Goal: Task Accomplishment & Management: Manage account settings

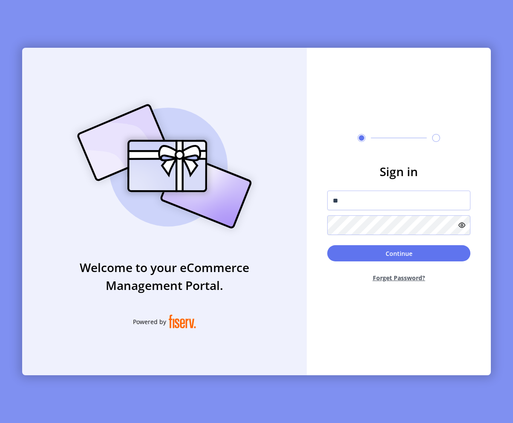
type input "**********"
click at [328, 245] on button "Continue" at bounding box center [399, 253] width 143 height 16
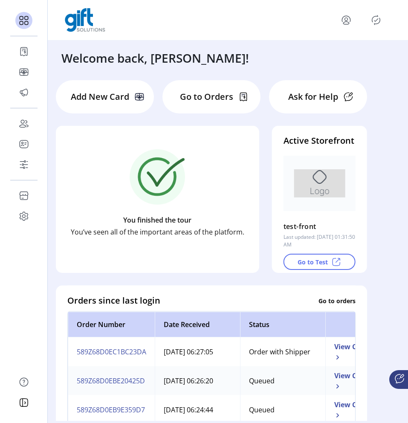
click at [374, 23] on icon "Publisher Panel" at bounding box center [376, 20] width 14 height 14
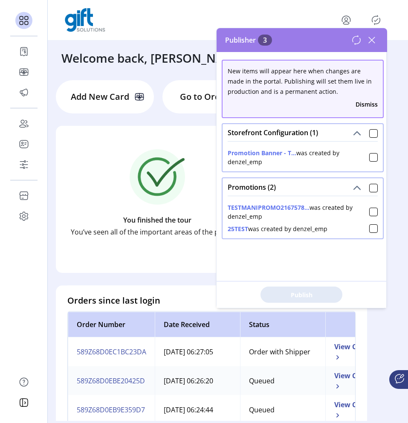
click at [354, 43] on icon at bounding box center [356, 40] width 10 height 10
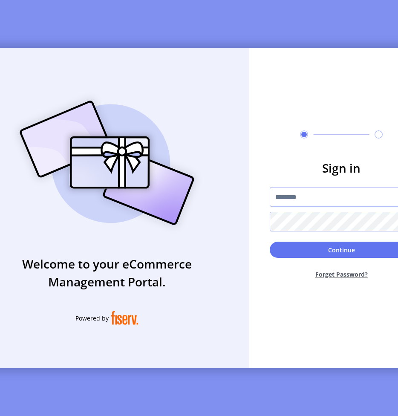
click at [330, 197] on input "text" at bounding box center [341, 197] width 143 height 20
type input "**********"
click at [270, 242] on button "Continue" at bounding box center [341, 250] width 143 height 16
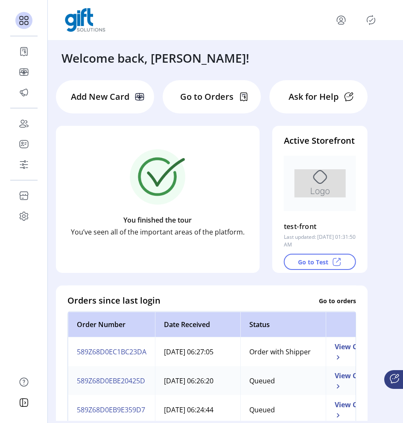
click at [369, 20] on icon "Publisher Panel" at bounding box center [371, 20] width 14 height 14
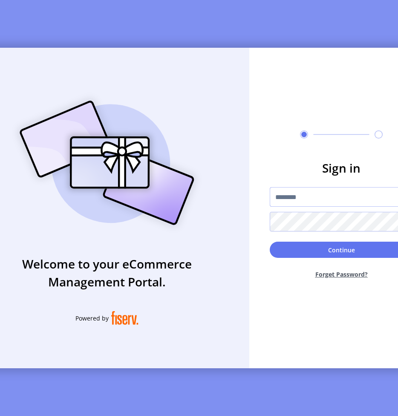
click at [328, 198] on input "text" at bounding box center [341, 197] width 143 height 20
type input "**********"
click at [270, 242] on button "Continue" at bounding box center [341, 250] width 143 height 16
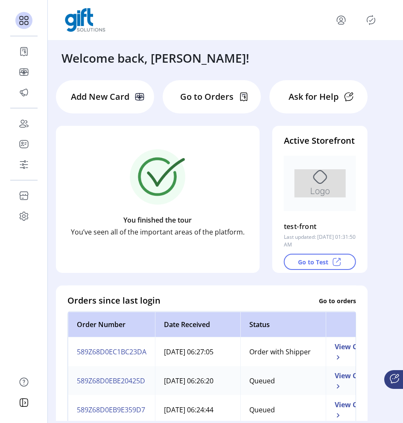
click at [372, 20] on icon "Publisher Panel" at bounding box center [371, 20] width 14 height 14
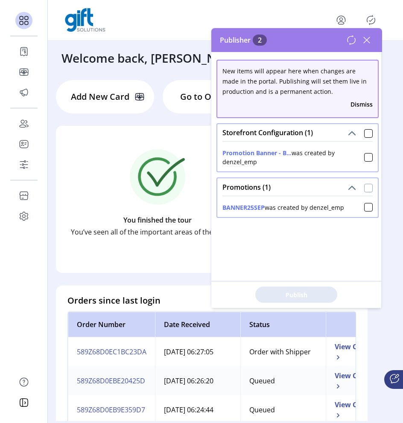
click at [364, 190] on div at bounding box center [368, 188] width 9 height 9
click at [293, 297] on span "Publish 2 Items" at bounding box center [296, 294] width 60 height 9
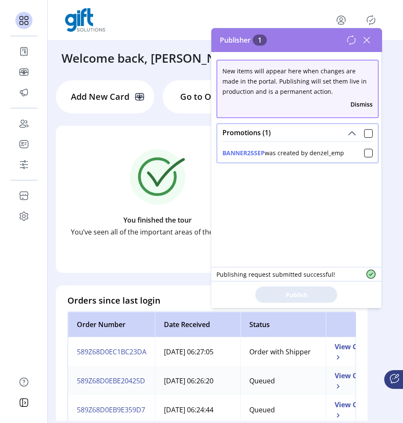
click at [351, 42] on icon at bounding box center [351, 40] width 10 height 10
click at [351, 43] on icon at bounding box center [351, 40] width 10 height 10
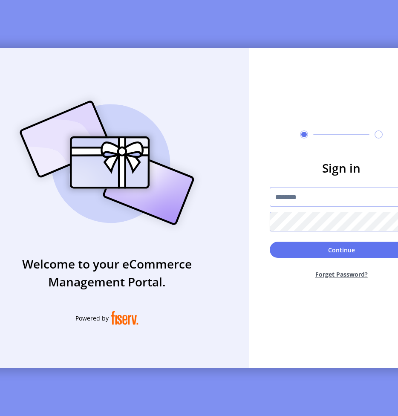
click at [325, 199] on input "text" at bounding box center [341, 197] width 143 height 20
type input "**********"
click at [270, 242] on button "Continue" at bounding box center [341, 250] width 143 height 16
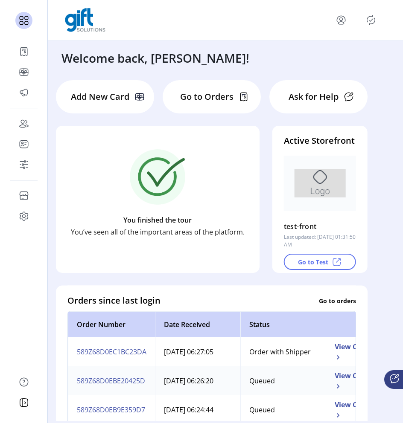
click at [368, 22] on icon "Publisher Panel" at bounding box center [371, 20] width 14 height 14
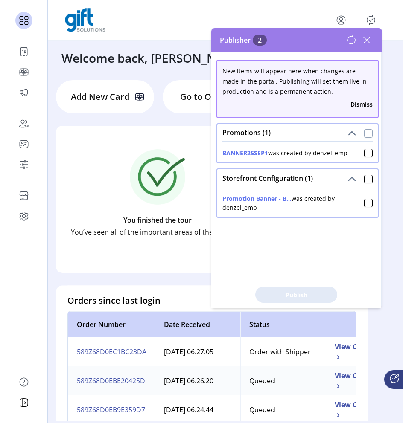
click at [365, 134] on div at bounding box center [368, 133] width 9 height 9
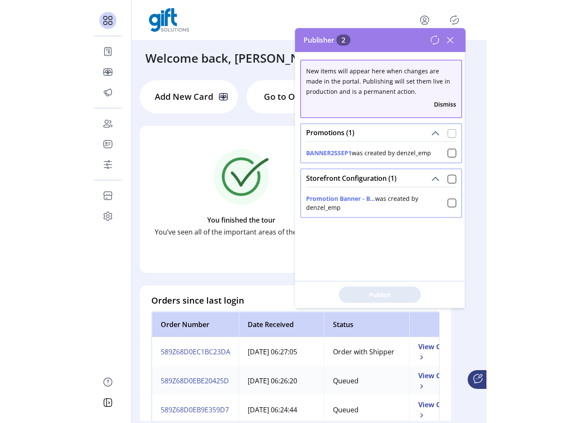
scroll to position [5, 3]
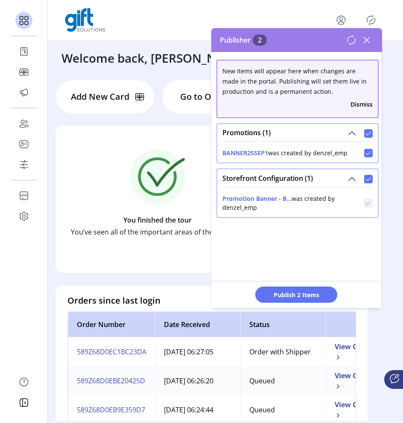
click at [322, 285] on div "Publish 2 Items" at bounding box center [296, 294] width 170 height 27
click at [321, 287] on button "Publish 2 Items" at bounding box center [296, 295] width 82 height 16
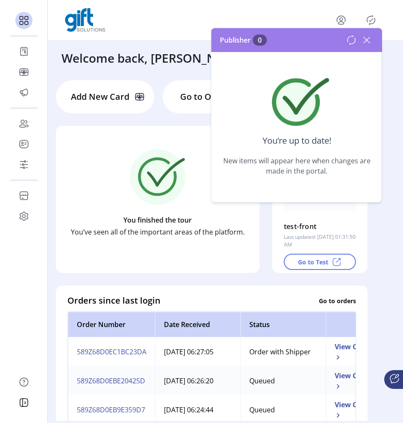
click at [368, 42] on icon at bounding box center [366, 40] width 14 height 14
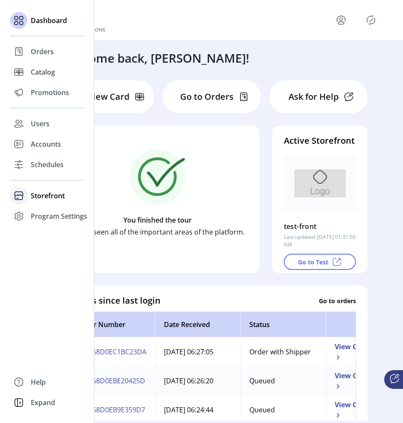
click at [42, 197] on span "Storefront" at bounding box center [48, 196] width 34 height 10
click at [51, 213] on span "Configuration" at bounding box center [53, 213] width 45 height 10
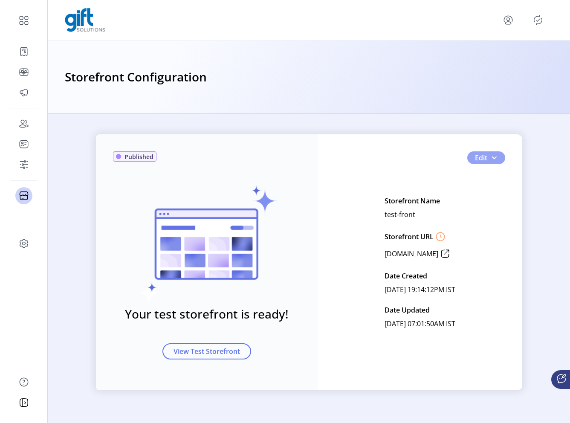
click at [402, 162] on span "Edit" at bounding box center [481, 158] width 12 height 10
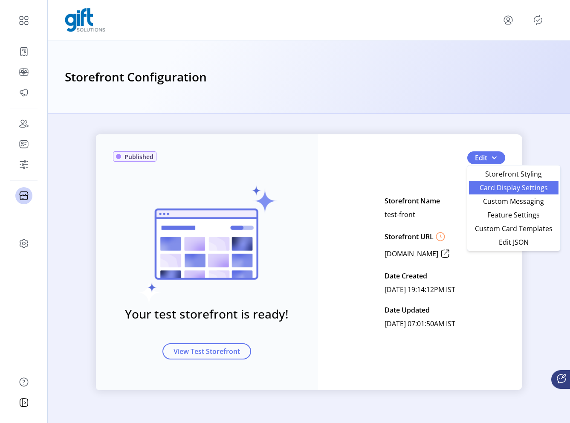
click at [402, 189] on span "Card Display Settings" at bounding box center [513, 187] width 79 height 7
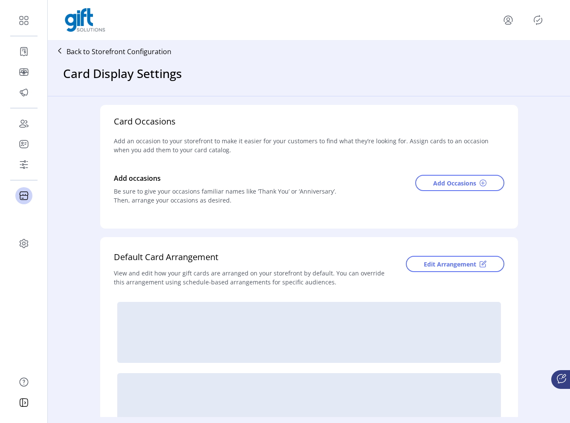
click at [99, 53] on p "Back to Storefront Configuration" at bounding box center [119, 51] width 105 height 10
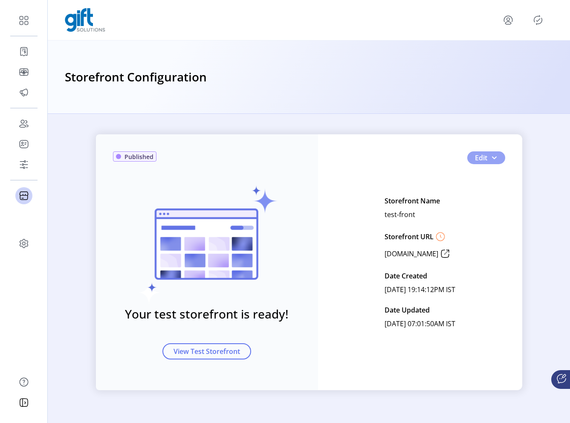
click at [402, 158] on button "Edit" at bounding box center [486, 157] width 38 height 13
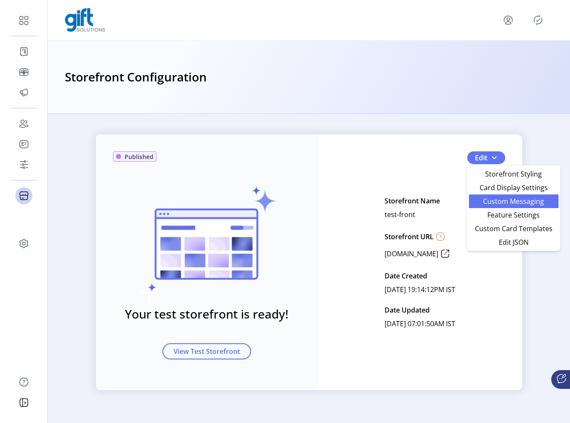
click at [402, 198] on span "Custom Messaging" at bounding box center [513, 201] width 79 height 7
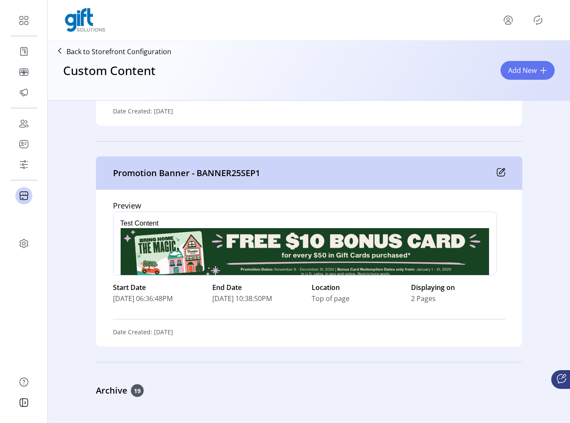
click at [402, 171] on icon at bounding box center [501, 172] width 9 height 9
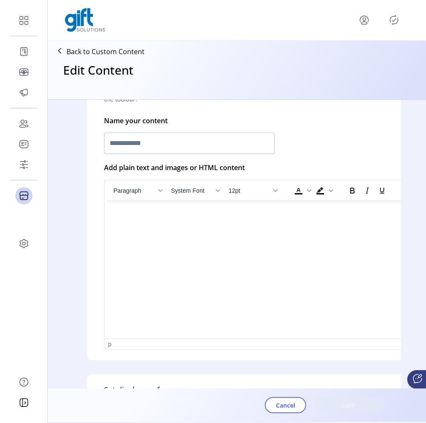
type input "**********"
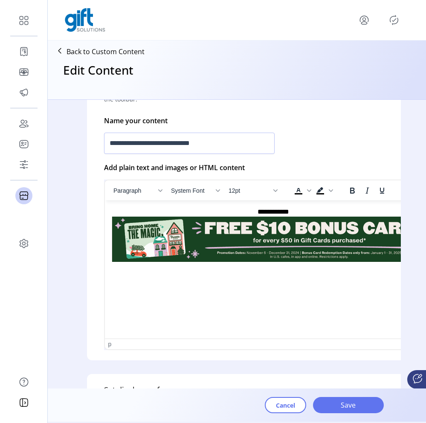
click at [97, 53] on p "Back to Custom Content" at bounding box center [106, 51] width 78 height 10
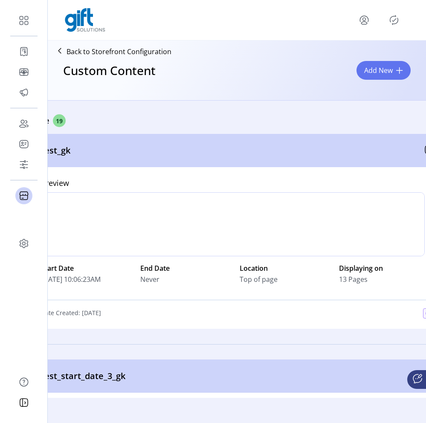
click at [240, 121] on div "Active 19" at bounding box center [237, 120] width 426 height 13
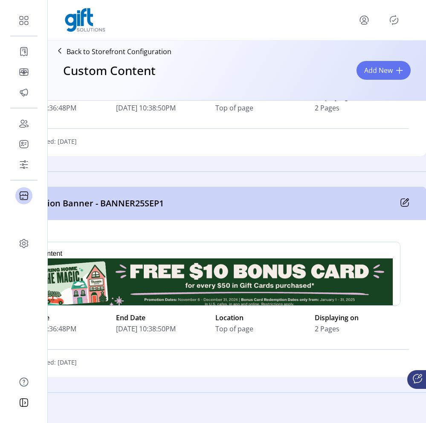
click at [401, 203] on icon at bounding box center [405, 203] width 8 height 8
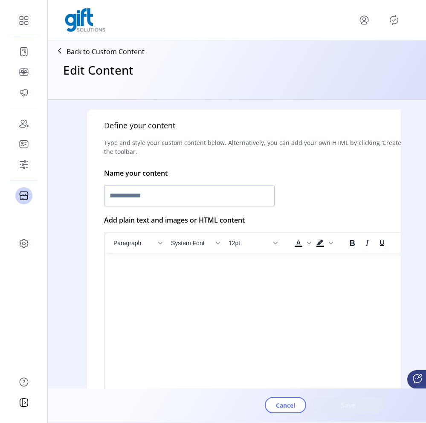
type input "**********"
